Goal: Ask a question

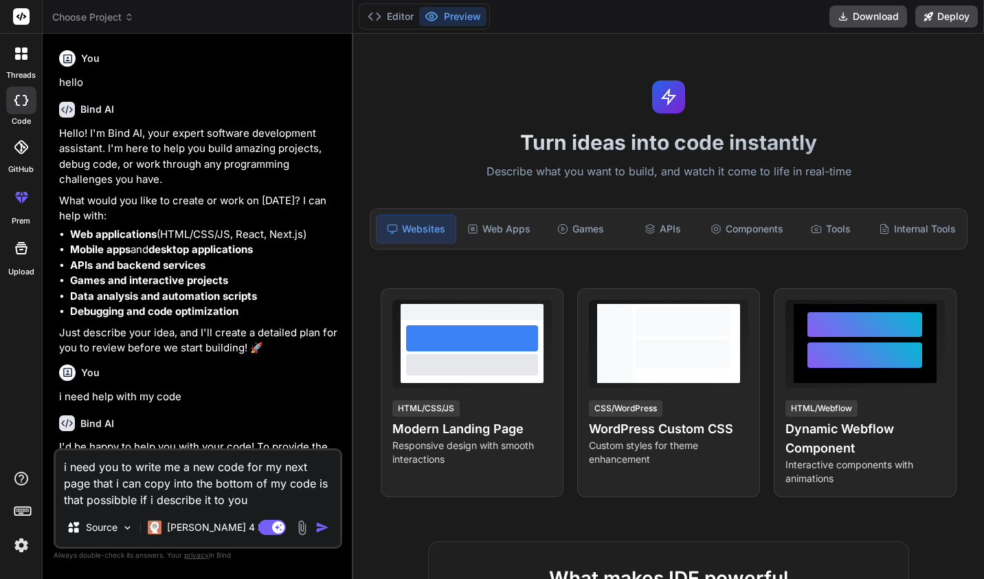
scroll to position [275, 0]
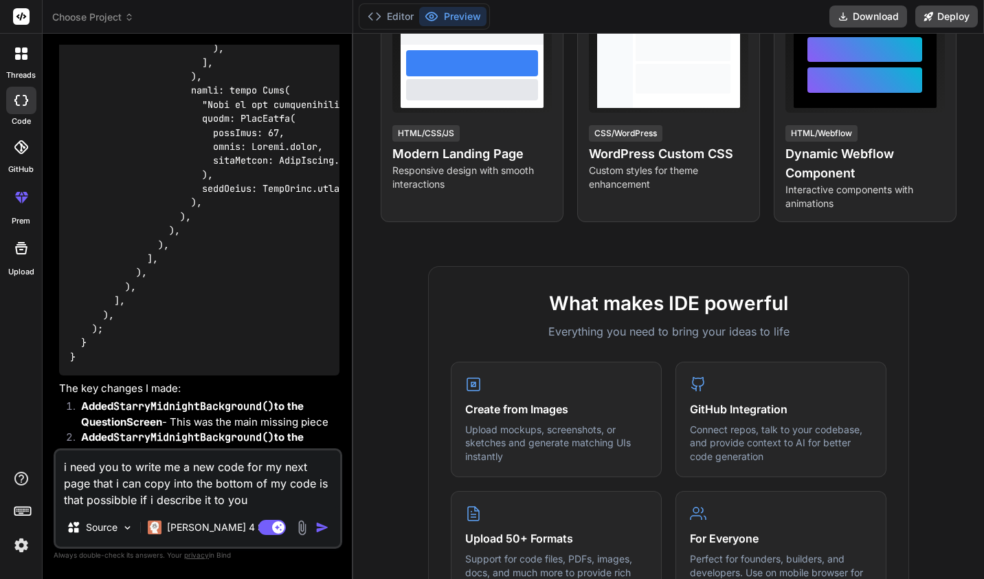
drag, startPoint x: 255, startPoint y: 499, endPoint x: 21, endPoint y: 466, distance: 236.7
click at [21, 466] on div "threads code GitHub prem Upload Choose Project Created with Pixso. Bind AI Web …" at bounding box center [492, 289] width 984 height 579
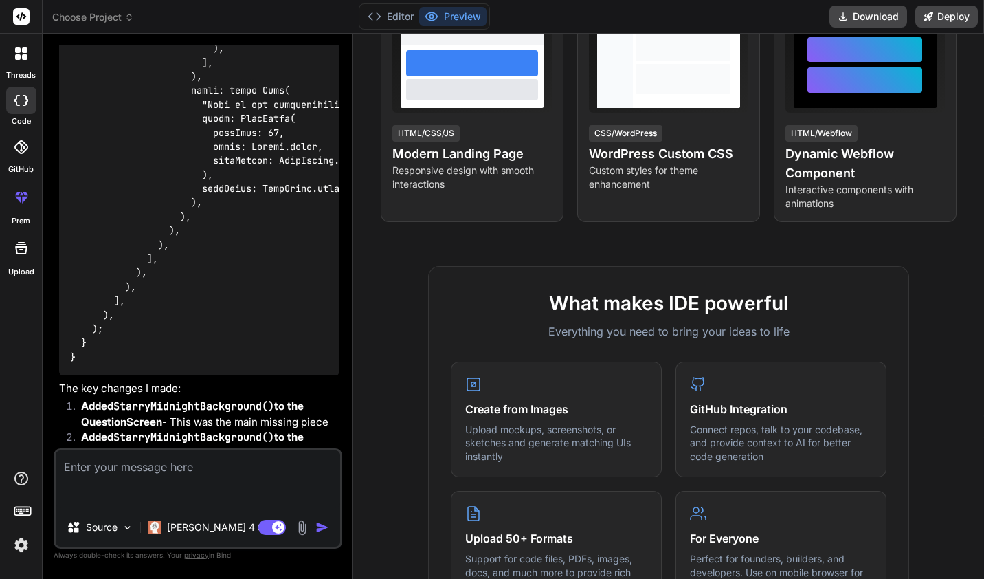
type textarea "x"
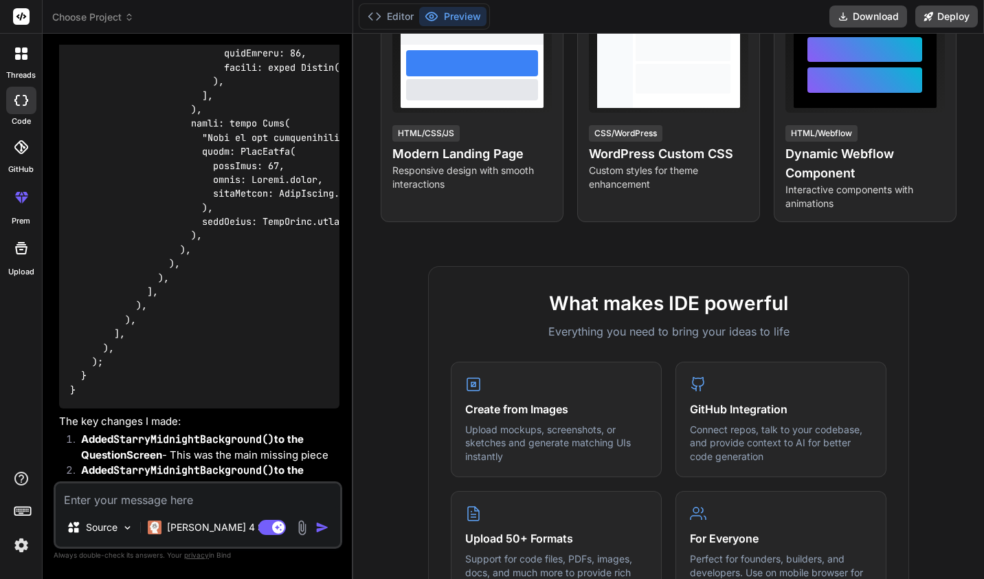
type textarea "i"
type textarea "x"
type textarea "i"
type textarea "x"
type textarea "i n"
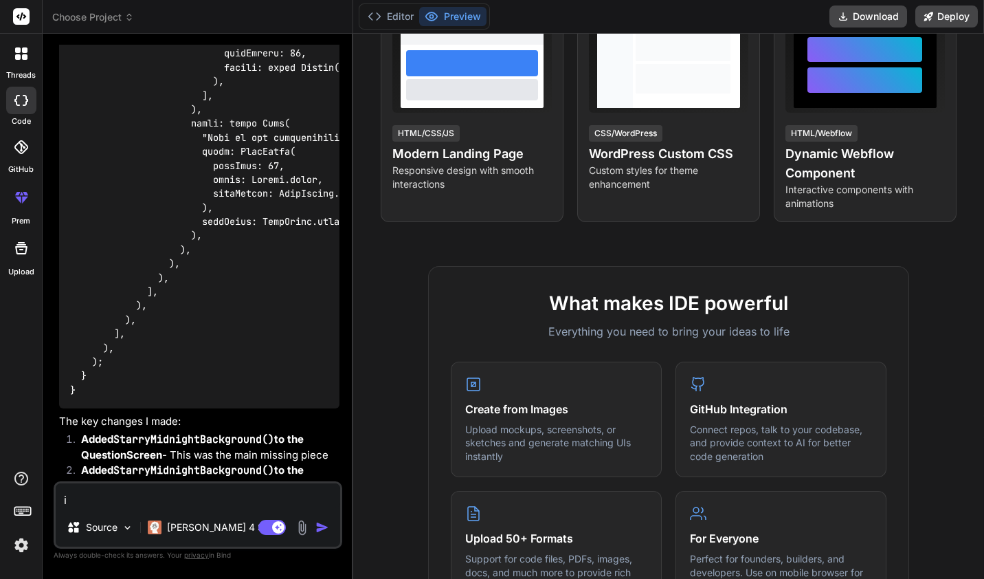
type textarea "x"
type textarea "i ne"
type textarea "x"
type textarea "i nee"
type textarea "x"
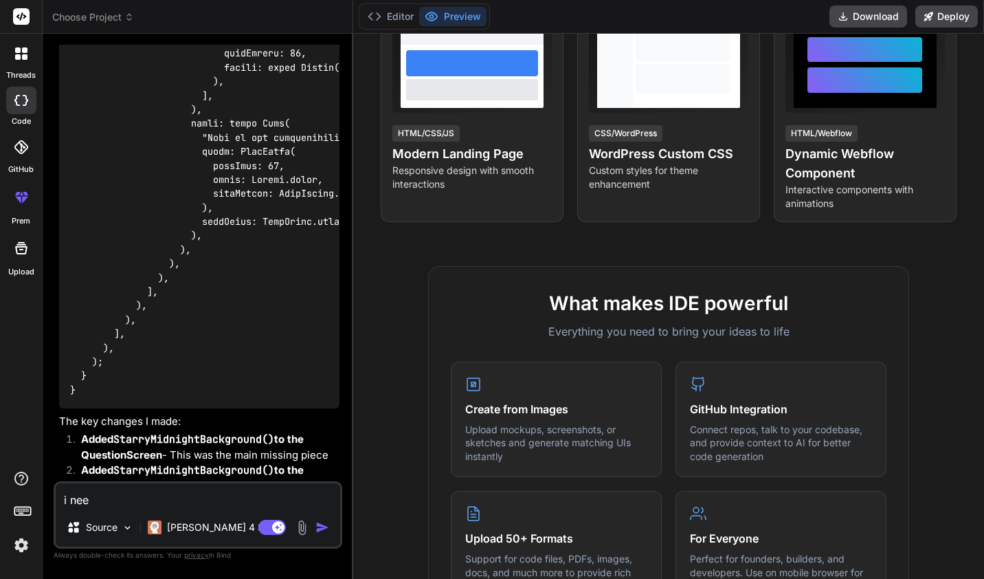
type textarea "i need"
type textarea "x"
type textarea "i need"
type textarea "x"
type textarea "i need h"
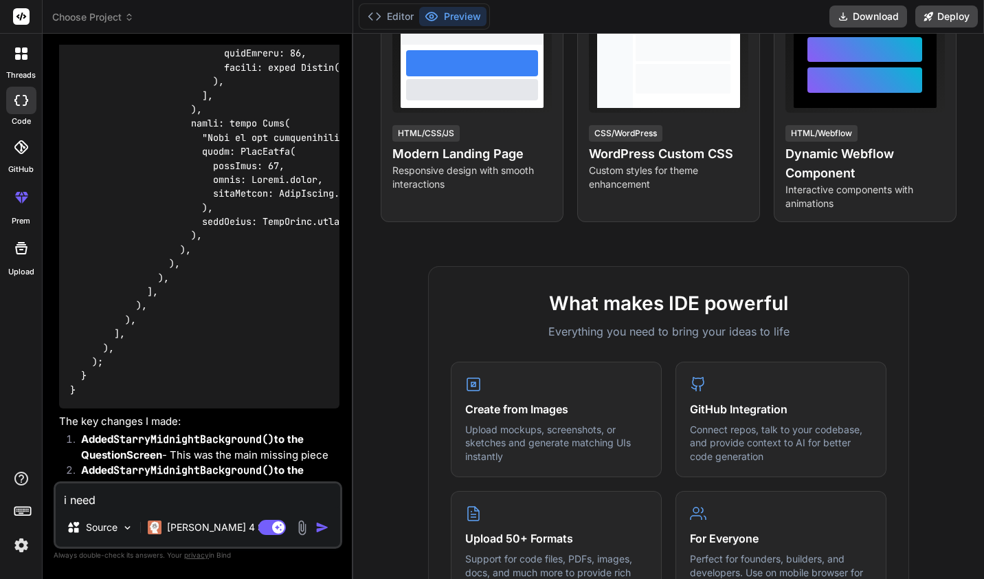
type textarea "x"
type textarea "i need he"
type textarea "x"
type textarea "i need hel"
type textarea "x"
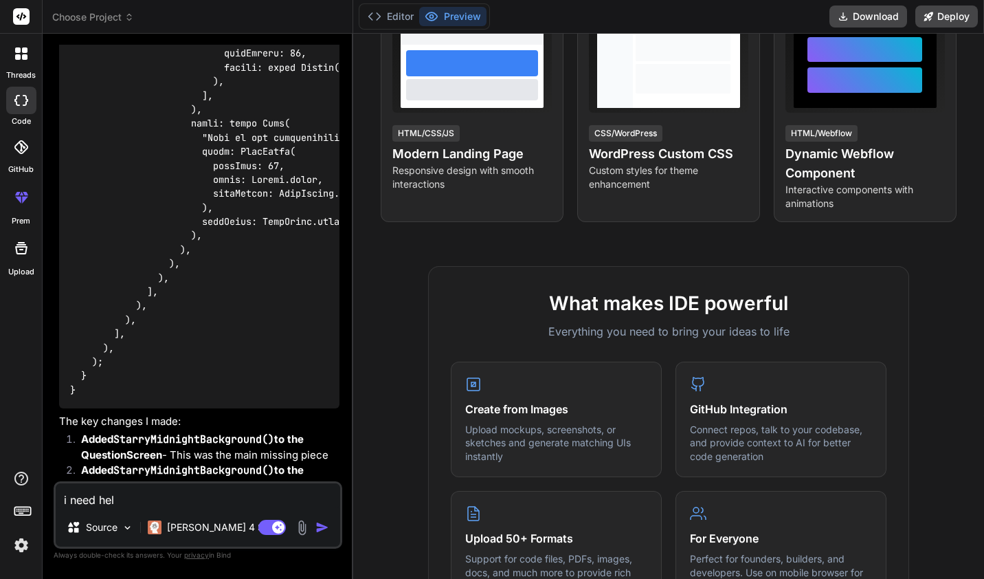
type textarea "i need help"
type textarea "x"
type textarea "i need help"
type textarea "x"
type textarea "i need help w"
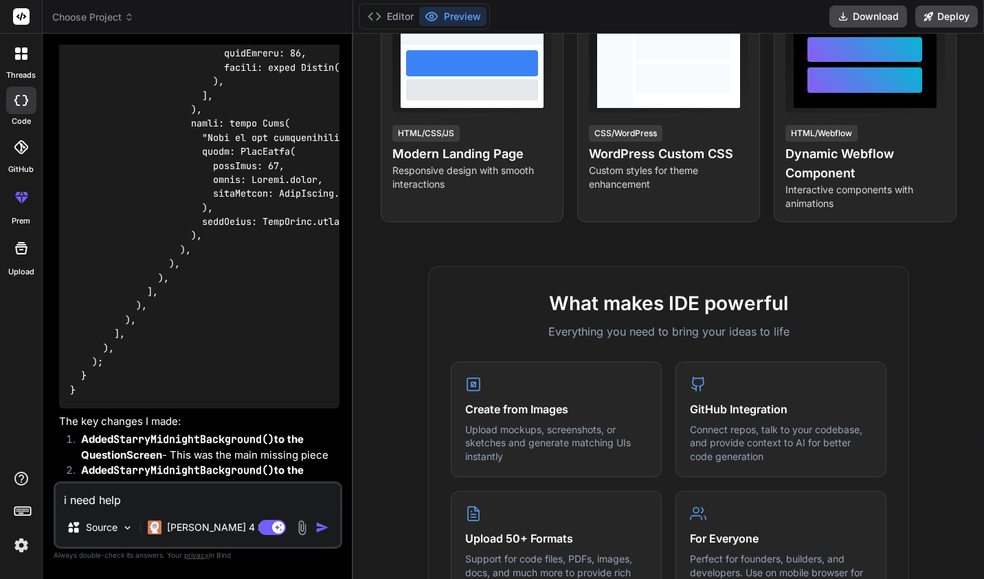
type textarea "x"
type textarea "i need help wt"
type textarea "x"
type textarea "i need help wth"
type textarea "x"
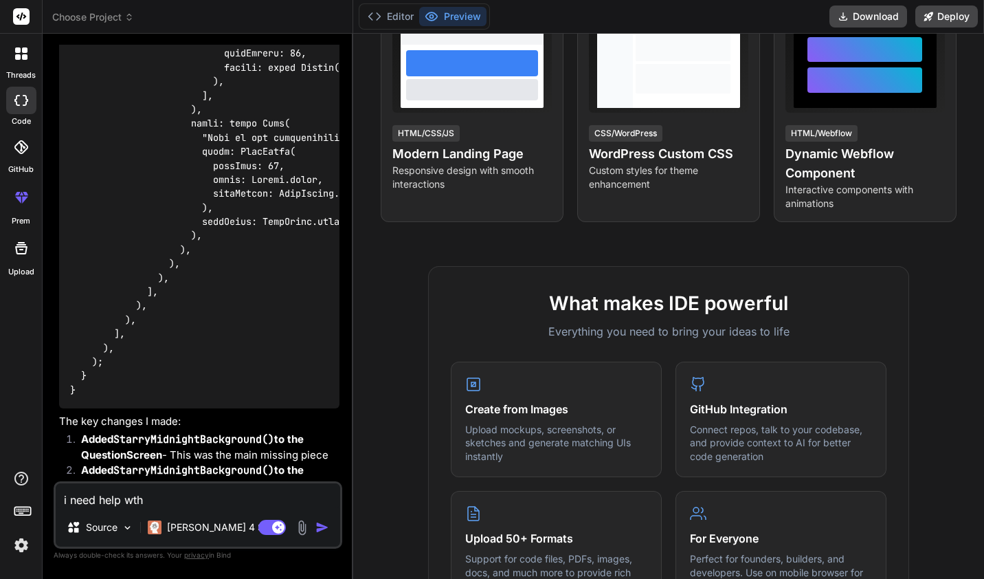
type textarea "i need help wth"
type textarea "x"
type textarea "i need help wth m"
type textarea "x"
type textarea "i need help wth my"
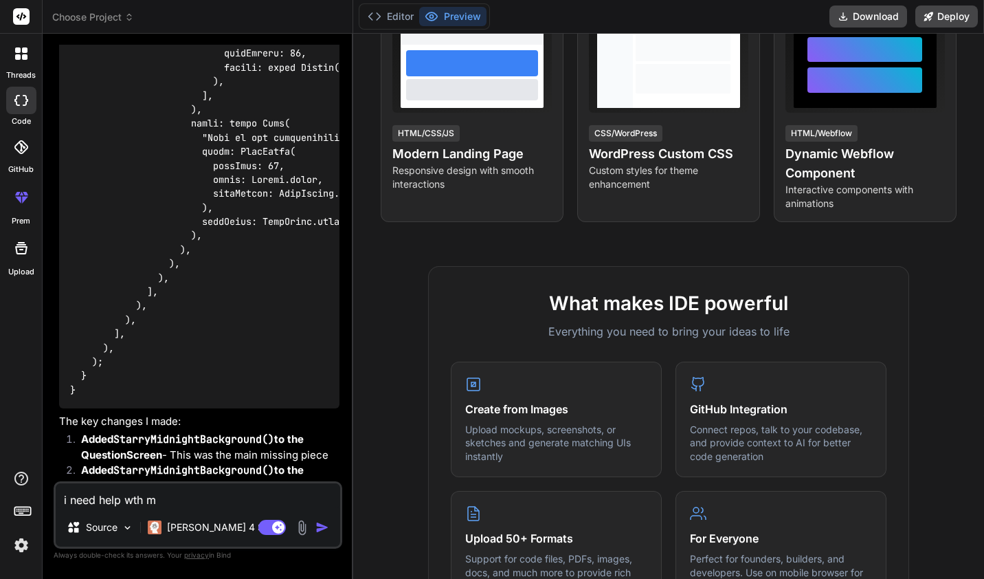
type textarea "x"
type textarea "i need help wth my"
type textarea "x"
type textarea "i need help wth my c"
type textarea "x"
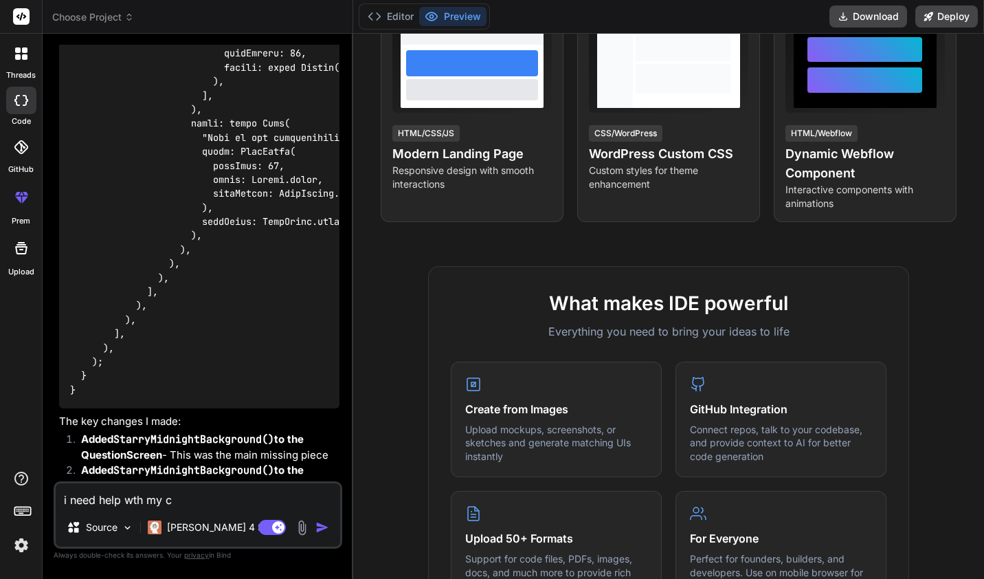
type textarea "i need help wth my co"
type textarea "x"
type textarea "i need help wth my cod"
type textarea "x"
type textarea "i need help wth my code"
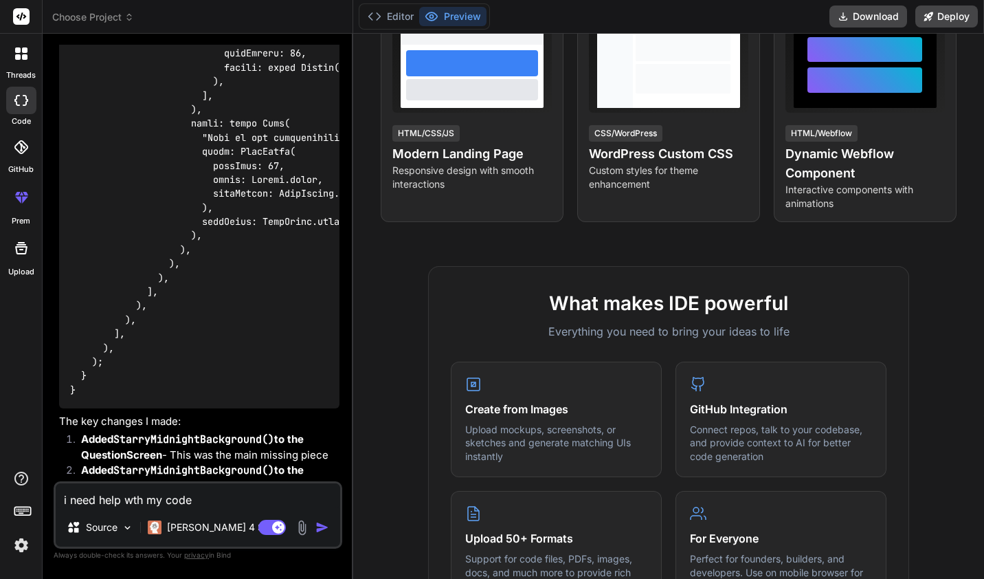
type textarea "x"
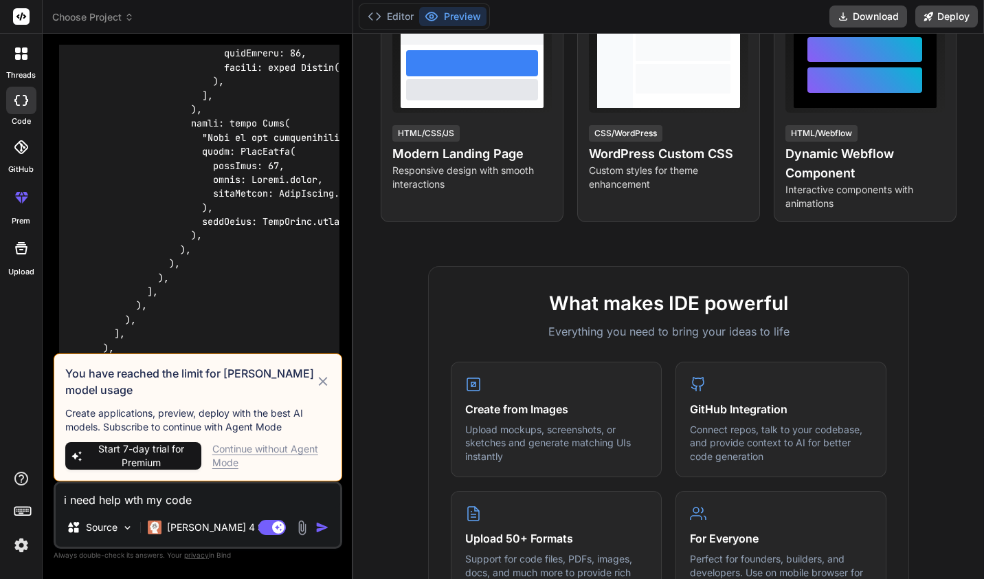
scroll to position [25774, 0]
